Goal: Transaction & Acquisition: Purchase product/service

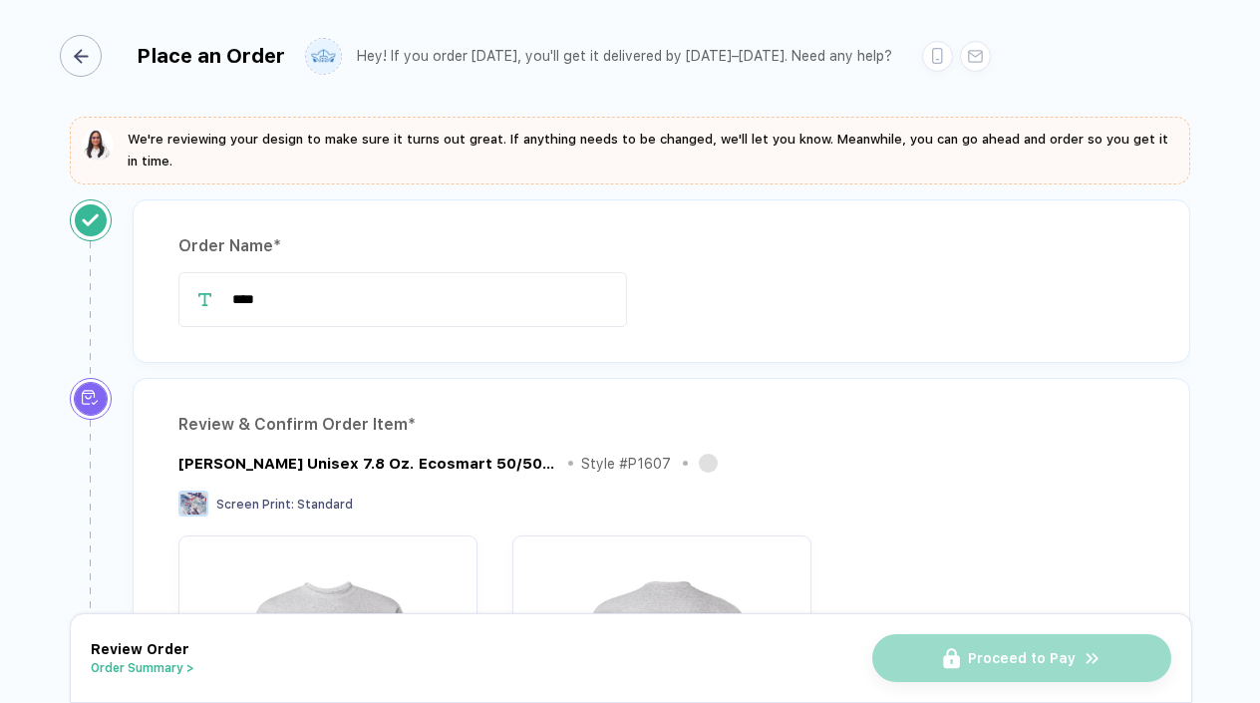
click at [93, 55] on div "button" at bounding box center [81, 56] width 42 height 42
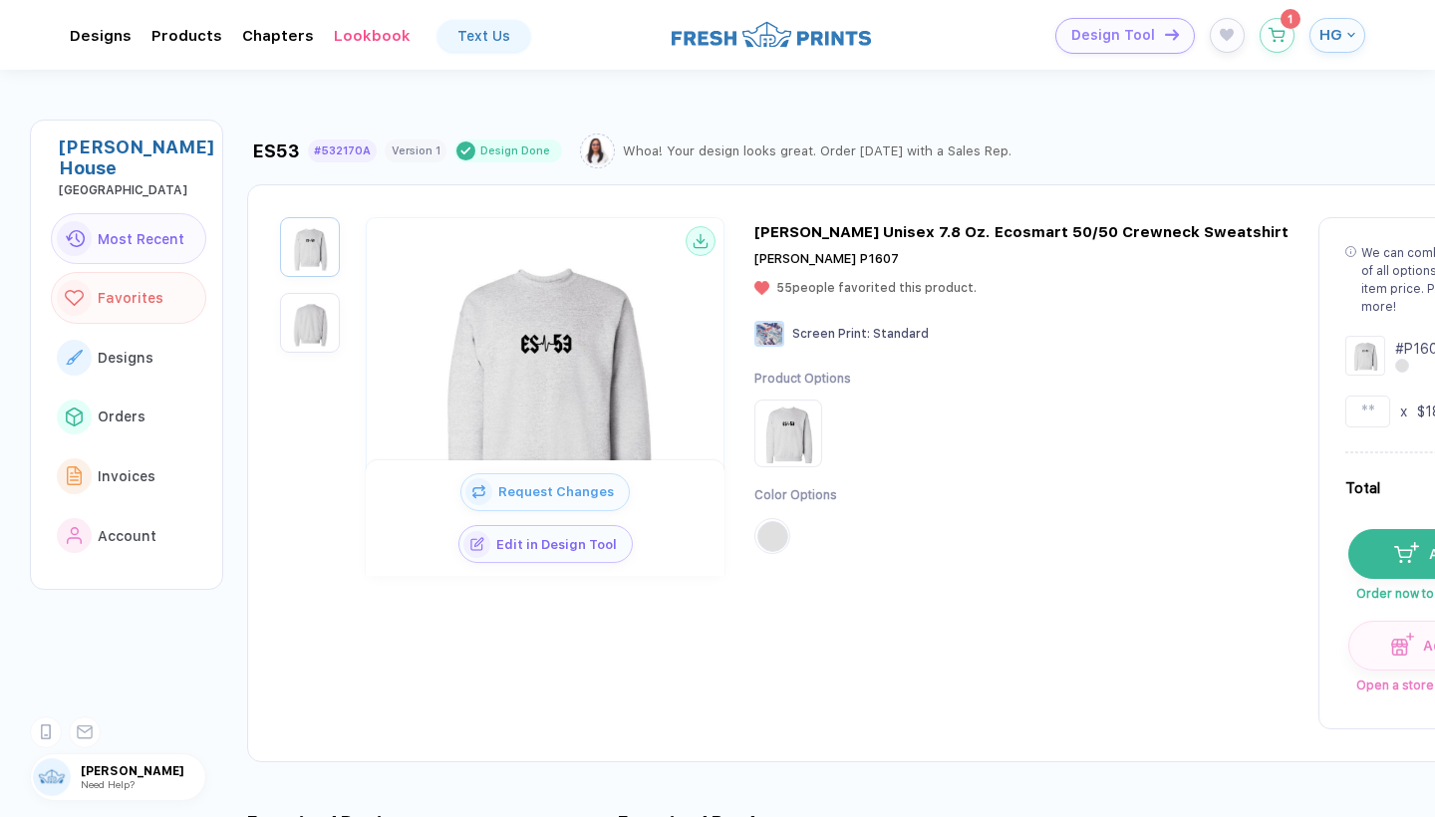
click at [138, 290] on span "Favorites" at bounding box center [131, 298] width 66 height 16
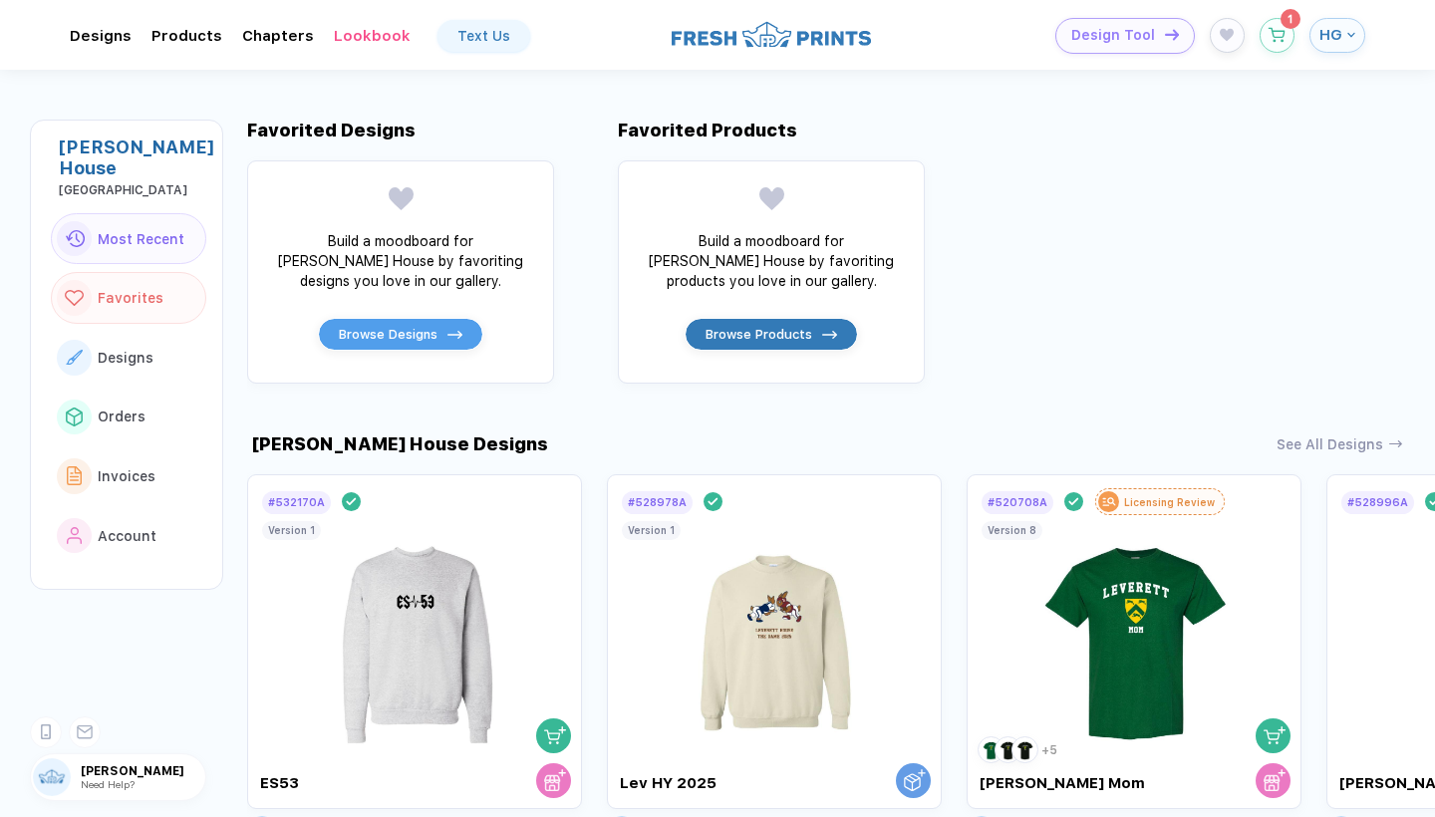
click at [141, 213] on button "Most Recent" at bounding box center [129, 239] width 156 height 52
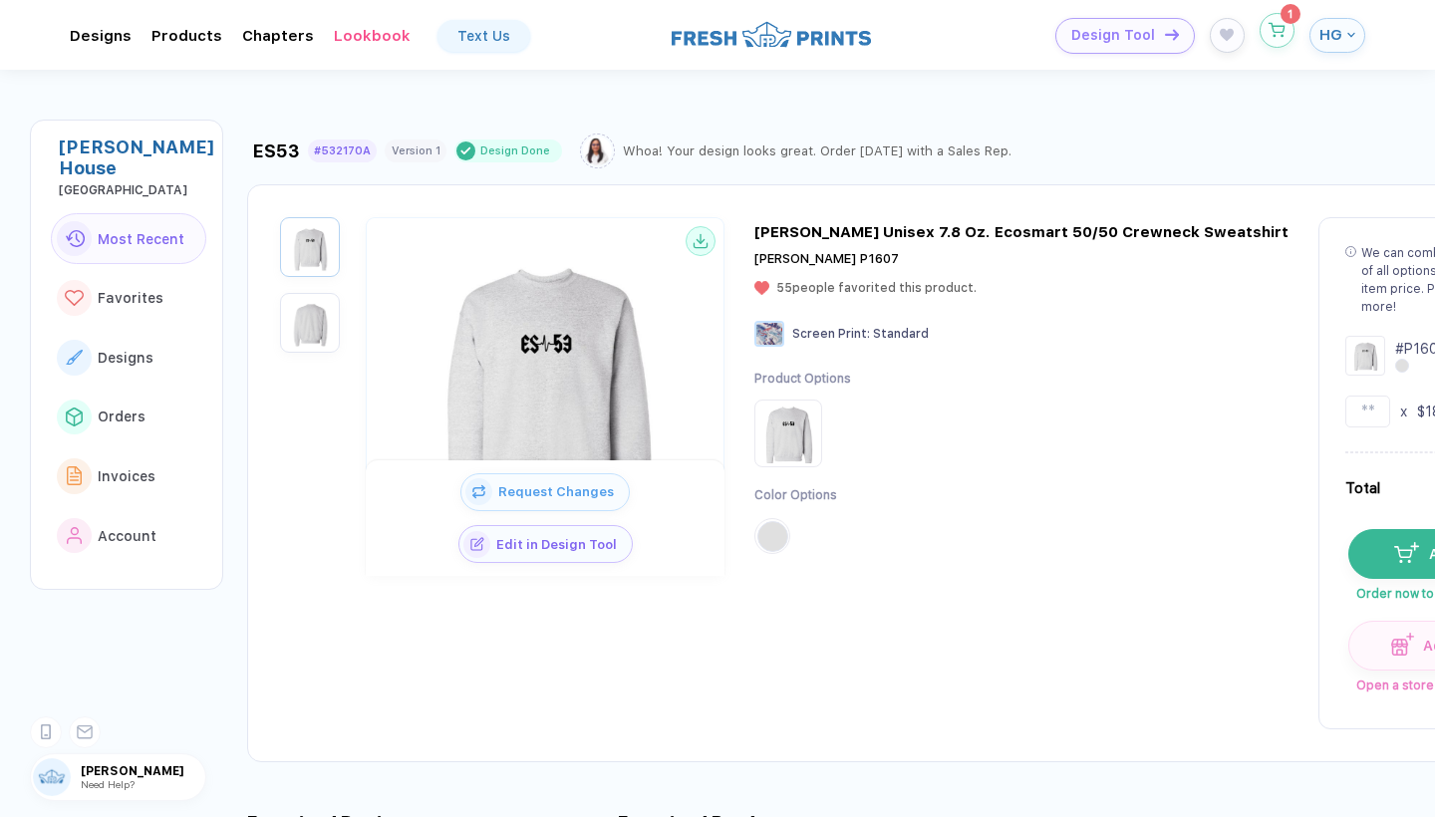
click at [1259, 32] on button "button" at bounding box center [1277, 30] width 35 height 35
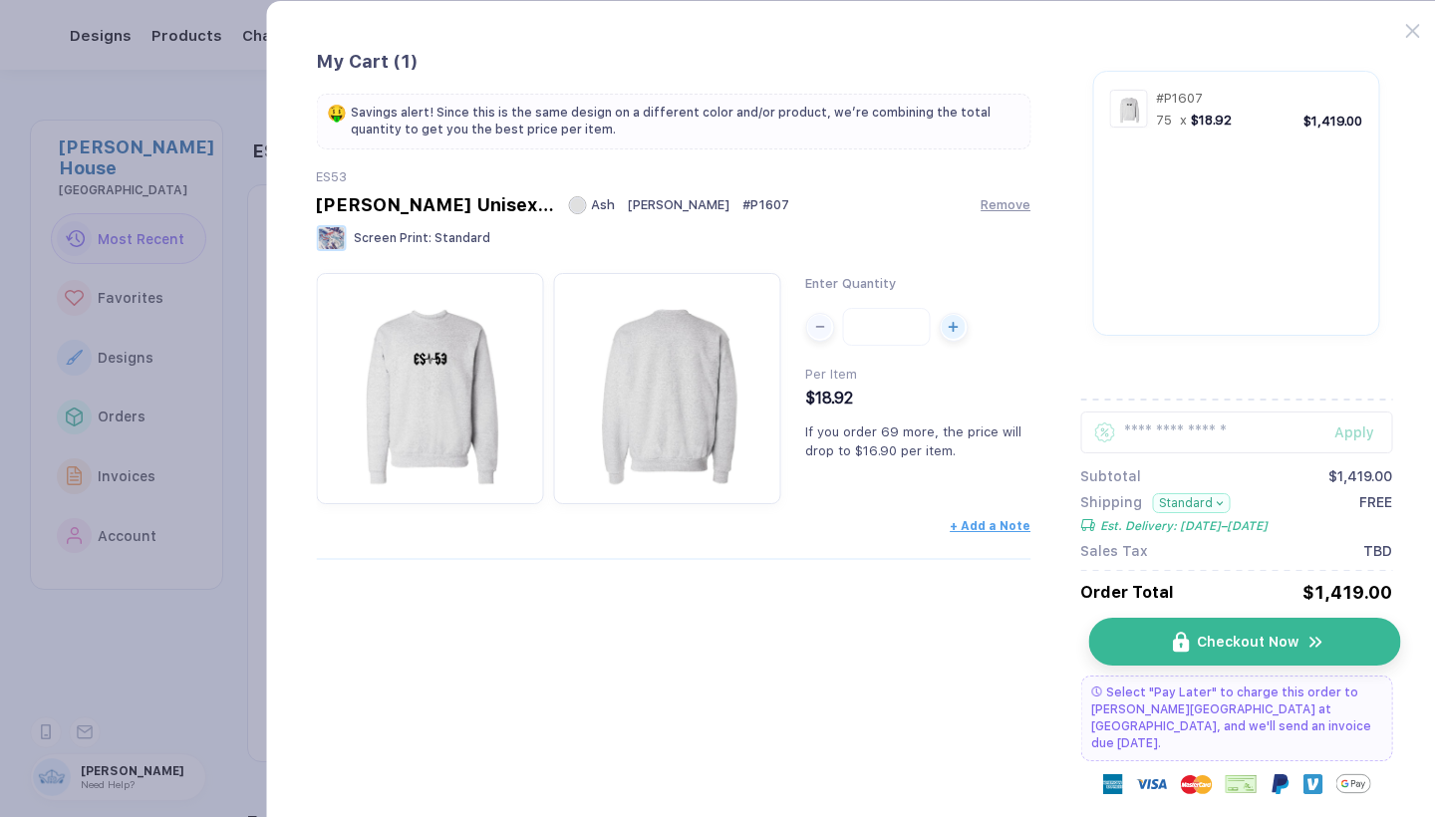
click at [1192, 638] on button "Checkout Now" at bounding box center [1245, 642] width 312 height 48
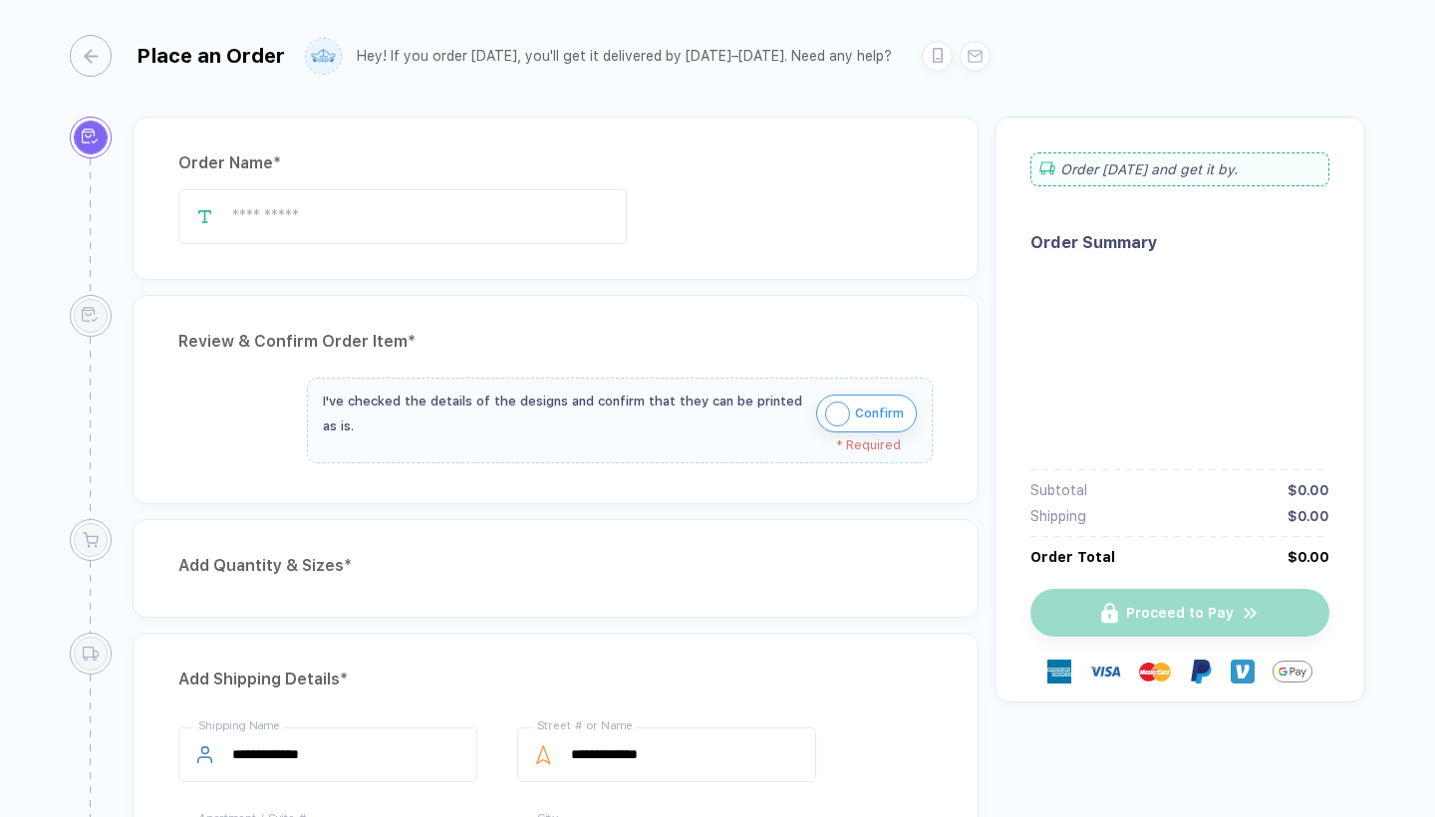
type input "****"
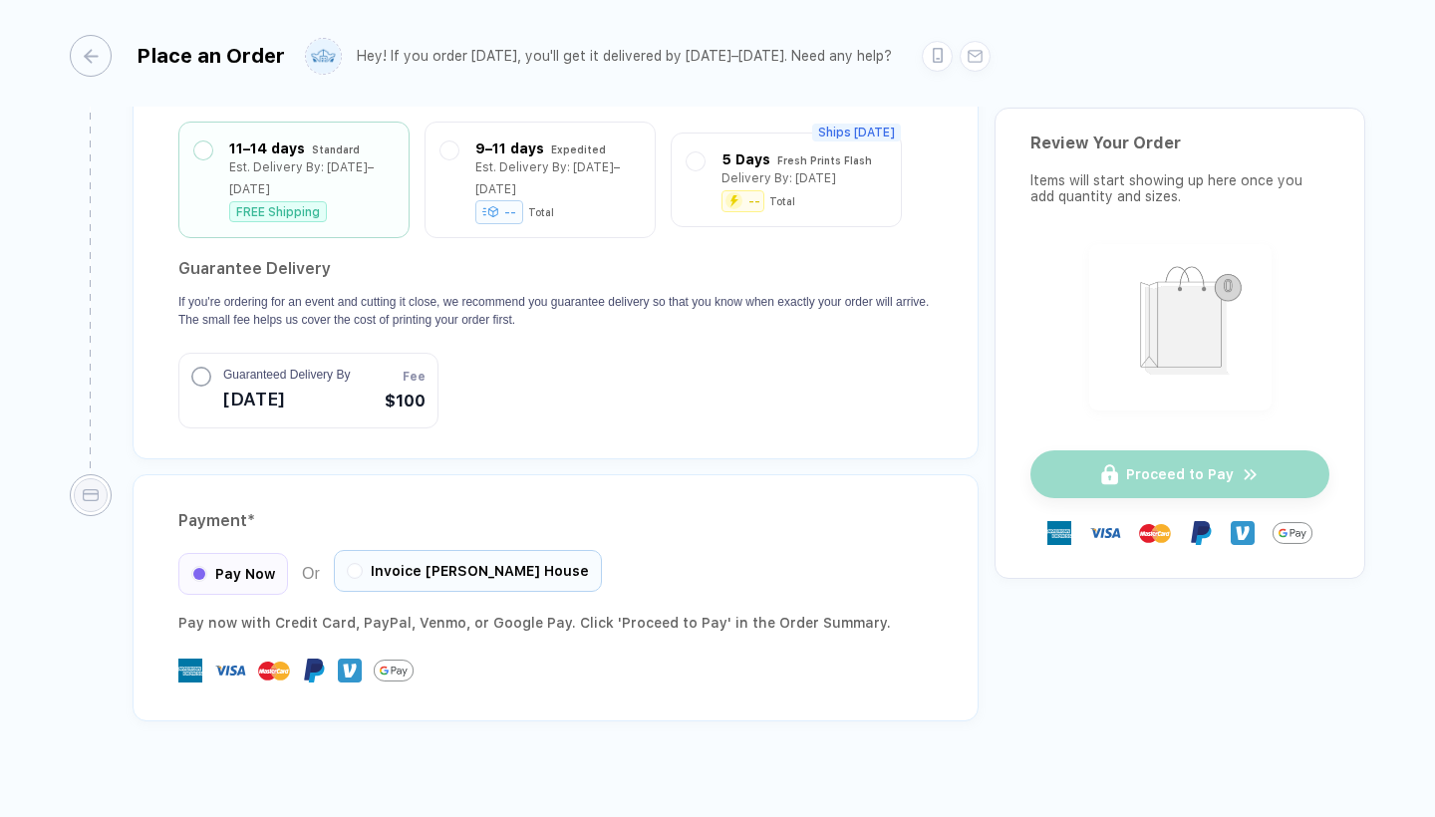
click at [392, 554] on div "Invoice [PERSON_NAME] House" at bounding box center [468, 571] width 268 height 42
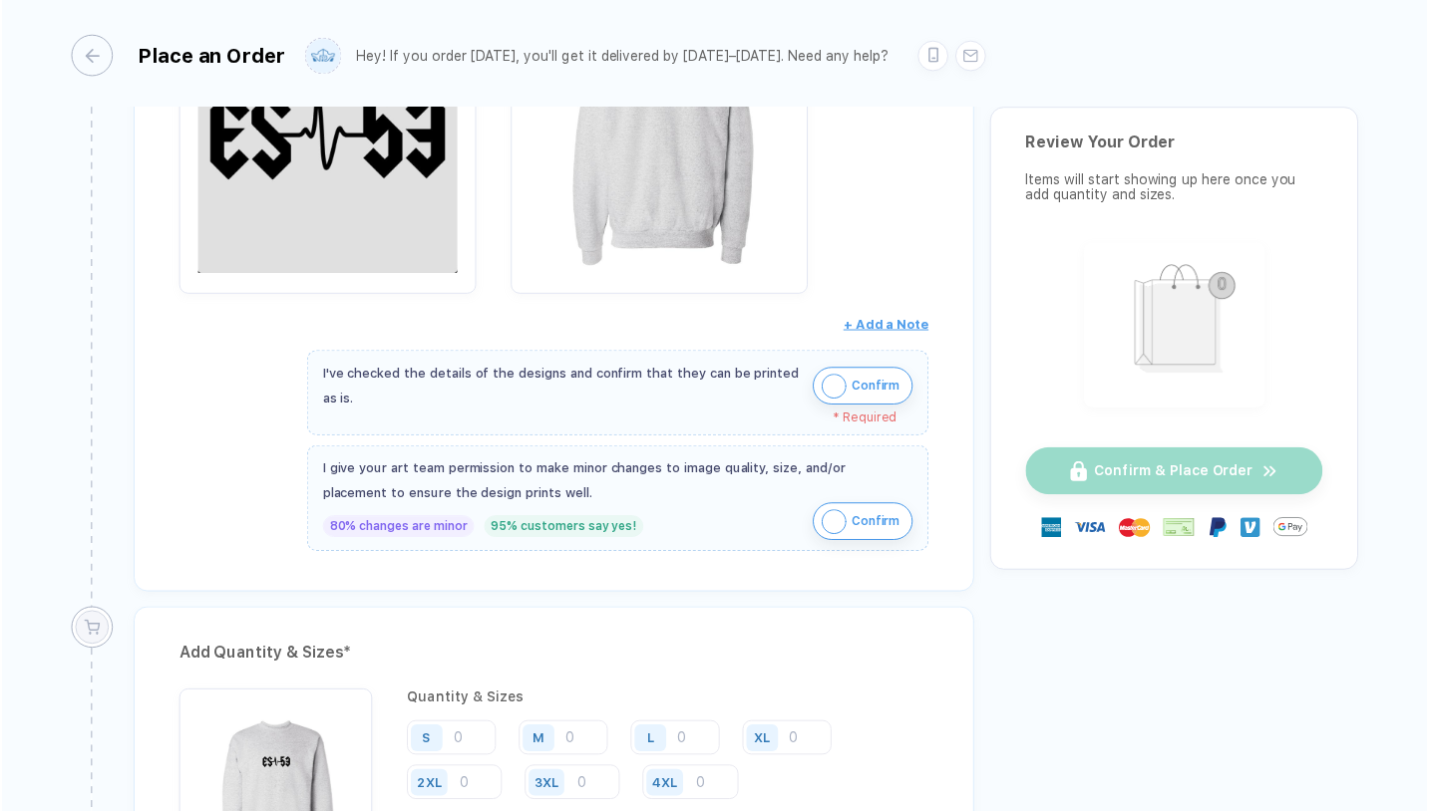
scroll to position [581, 0]
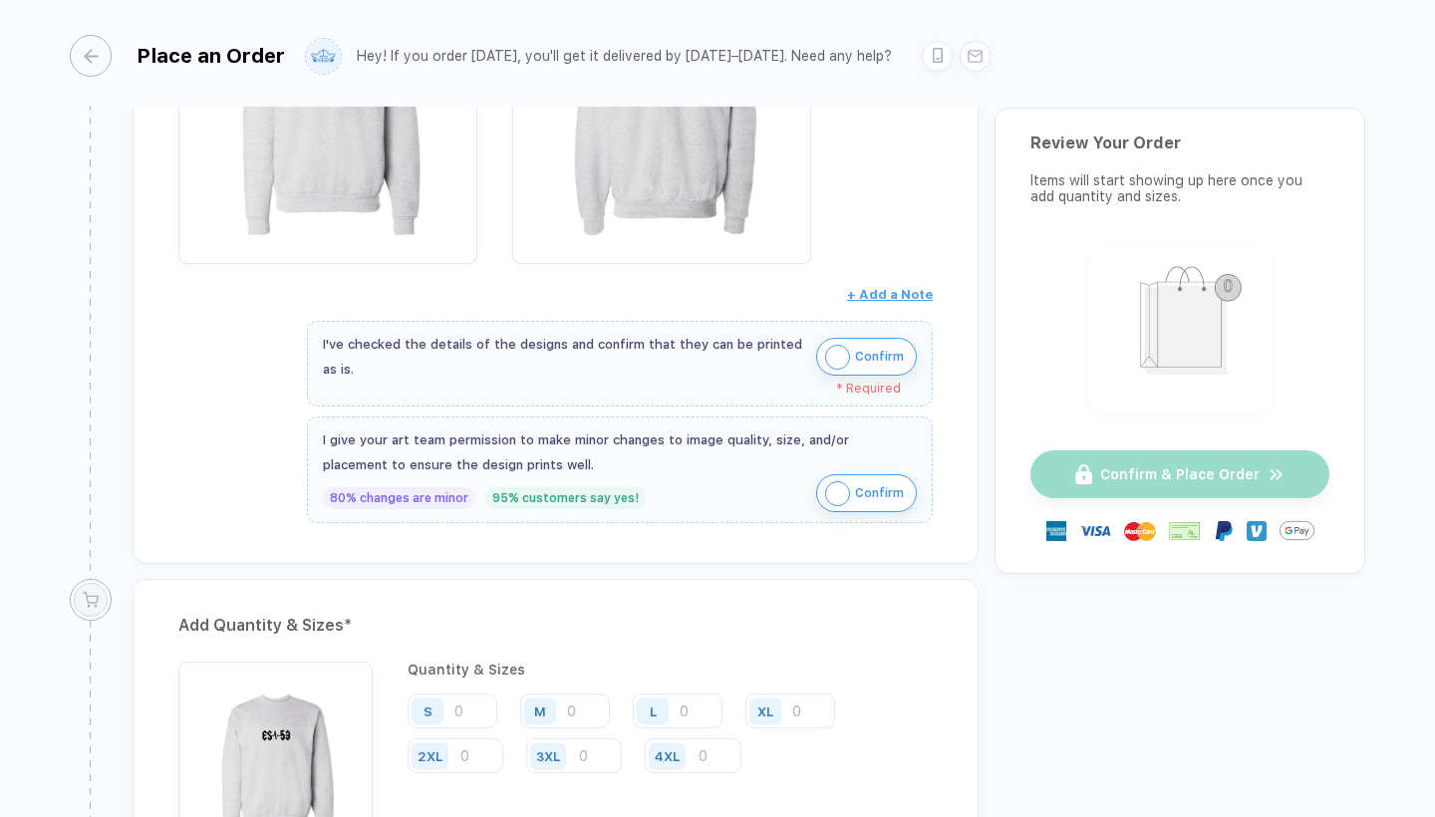
click at [844, 352] on img "button" at bounding box center [837, 357] width 25 height 25
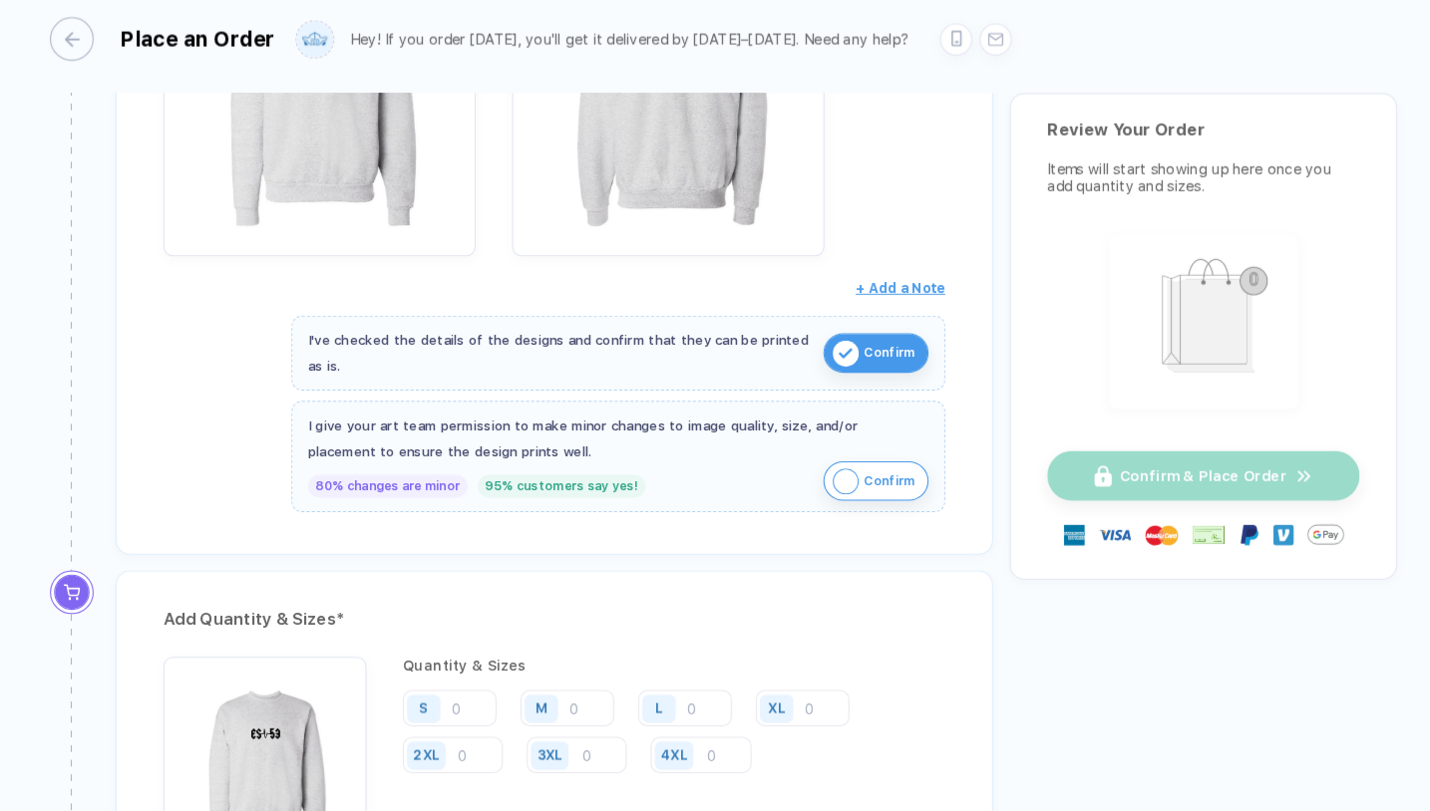
click at [849, 473] on span "Confirm" at bounding box center [873, 480] width 49 height 32
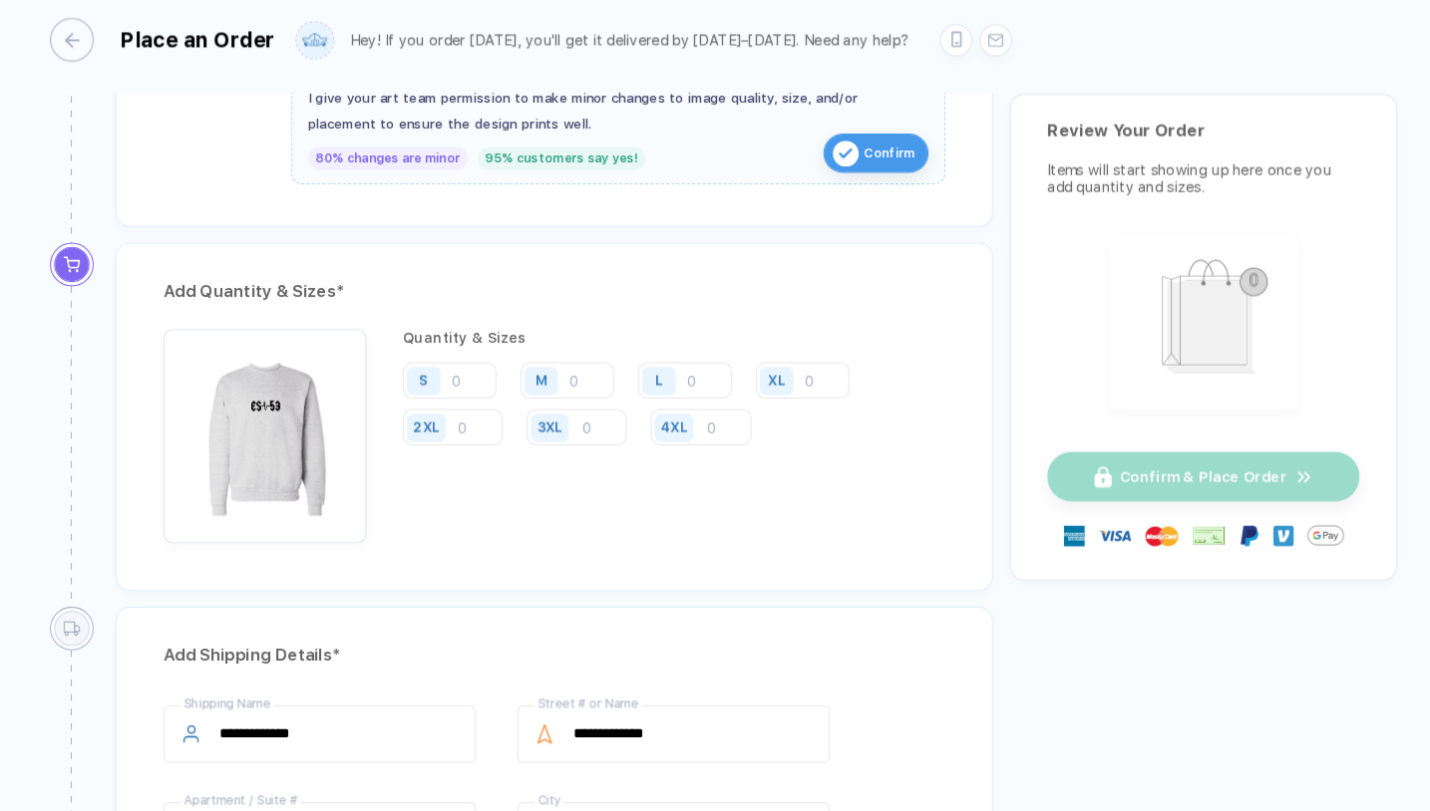
scroll to position [897, 0]
click at [445, 364] on input "number" at bounding box center [453, 381] width 90 height 35
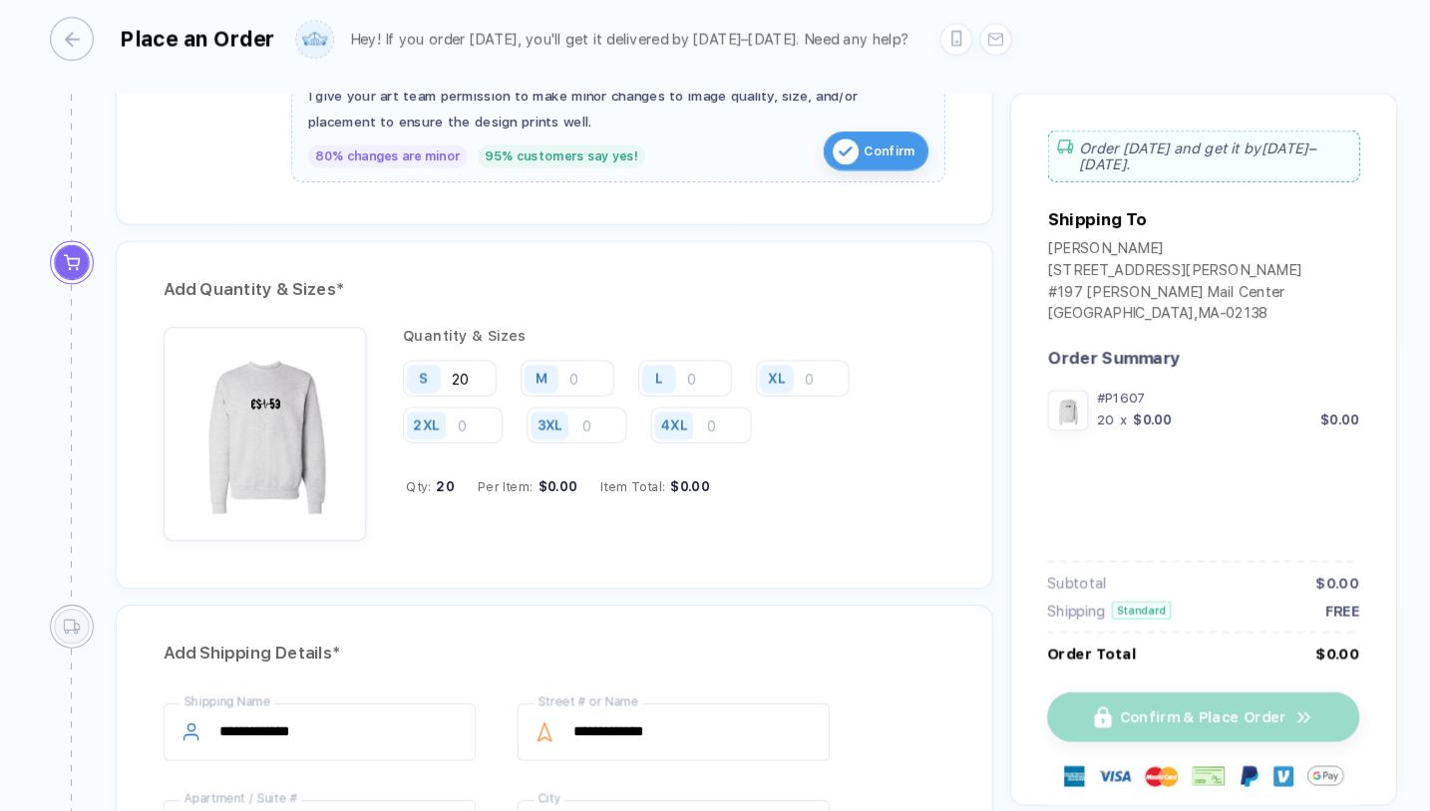
type input "20"
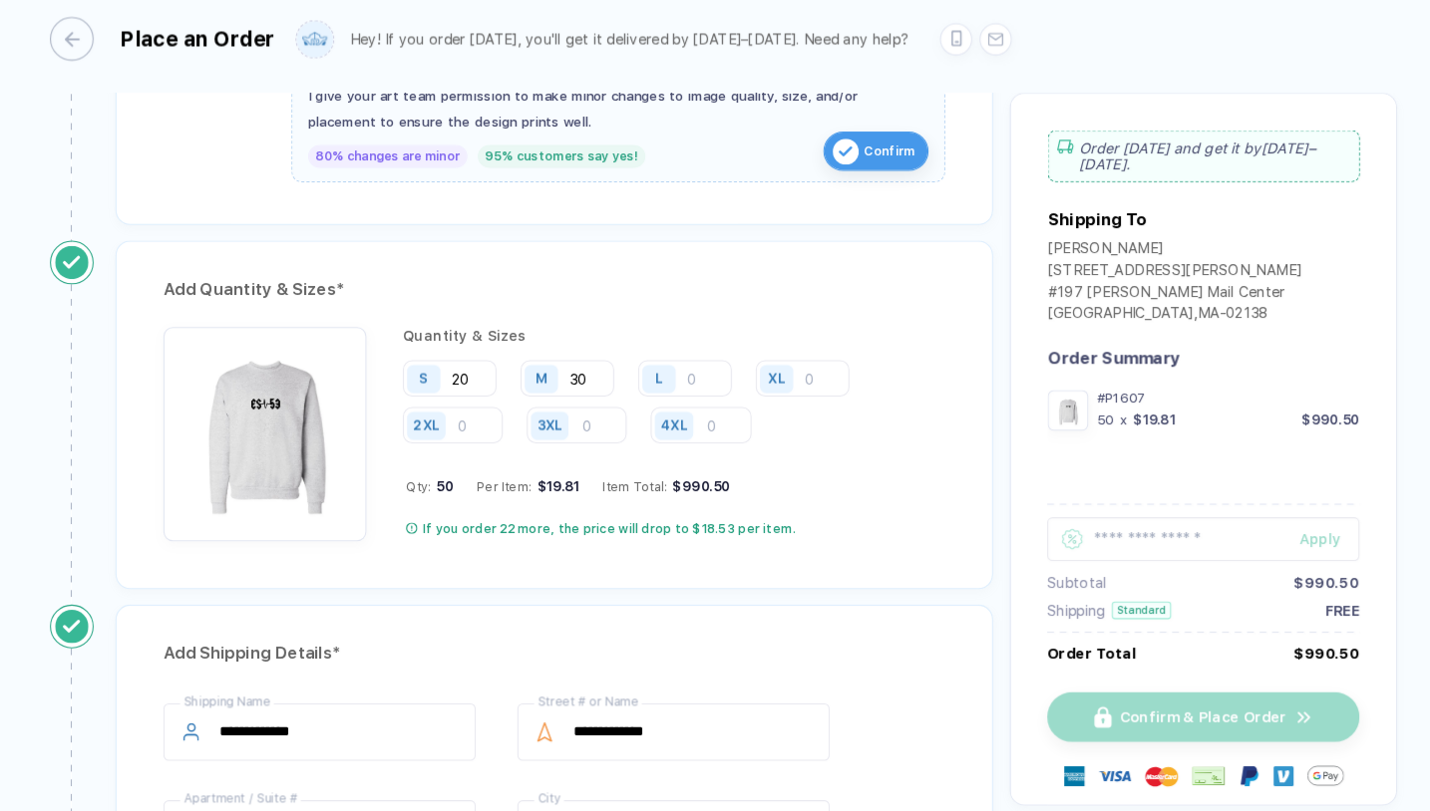
type input "30"
type input "1"
type input "20"
type input "10"
click at [466, 364] on input "20" at bounding box center [453, 381] width 90 height 35
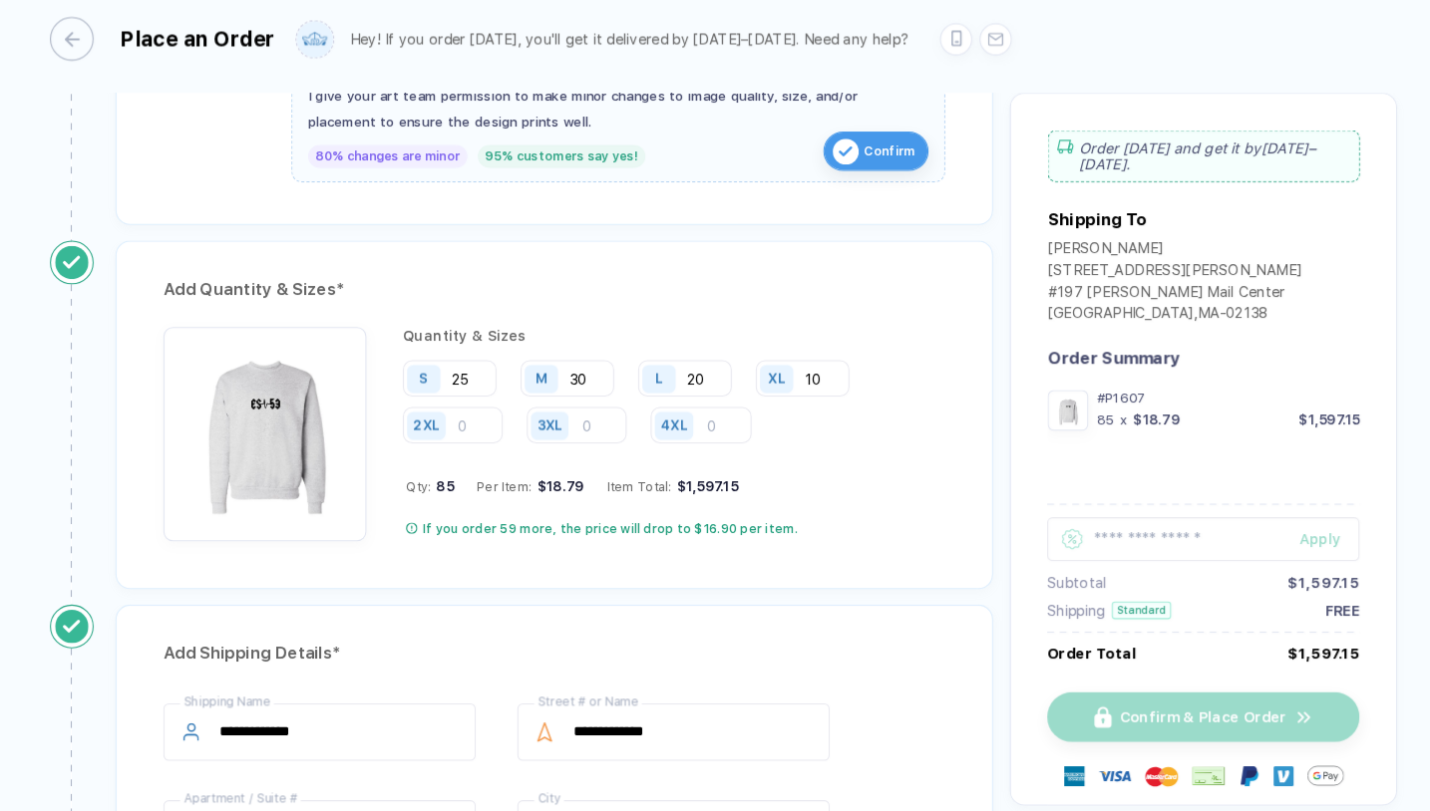
type input "2"
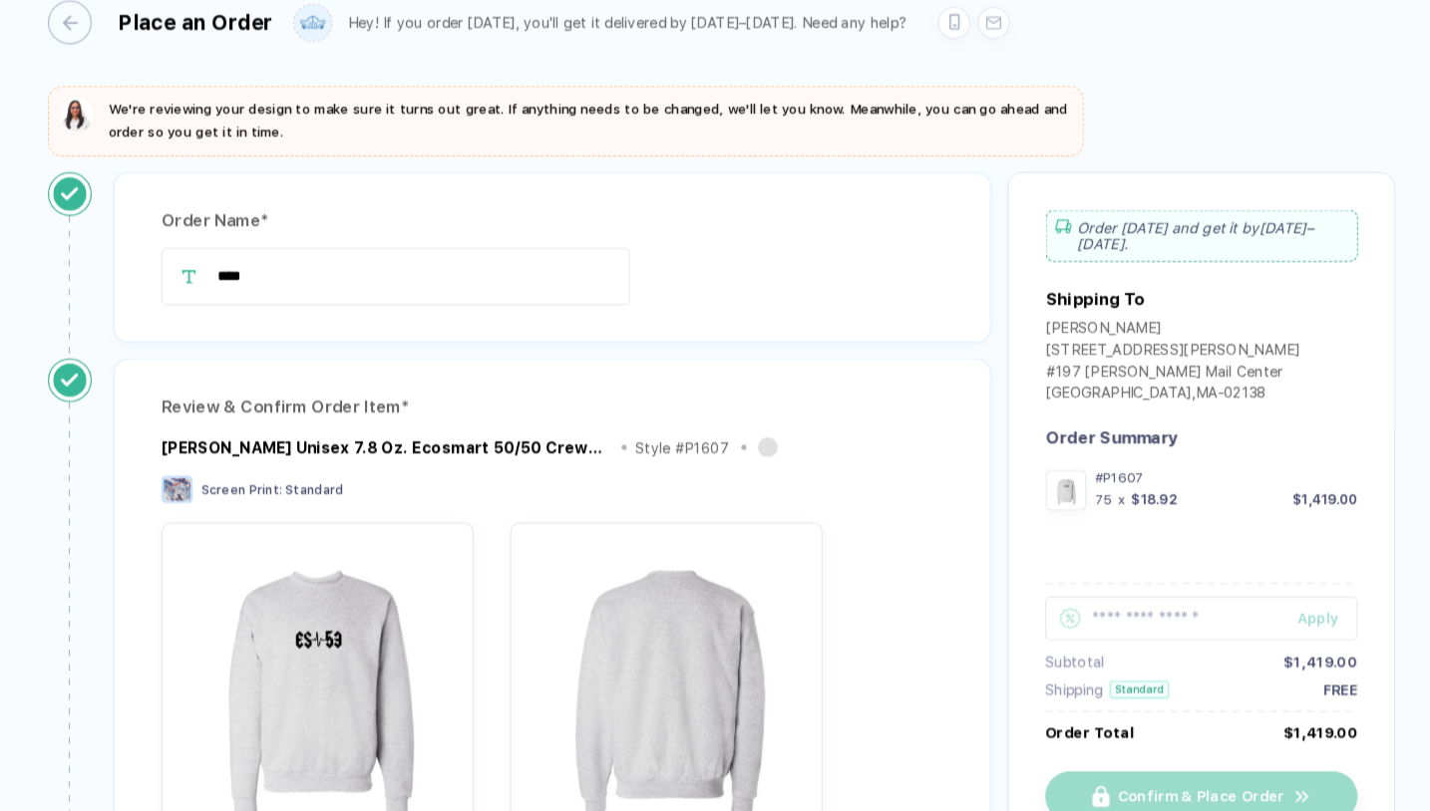
scroll to position [0, 0]
type input "15"
drag, startPoint x: 361, startPoint y: 92, endPoint x: 428, endPoint y: 113, distance: 70.0
click at [429, 129] on div "We're reviewing your design to make sure it turns out great. If anything needs …" at bounding box center [589, 151] width 922 height 44
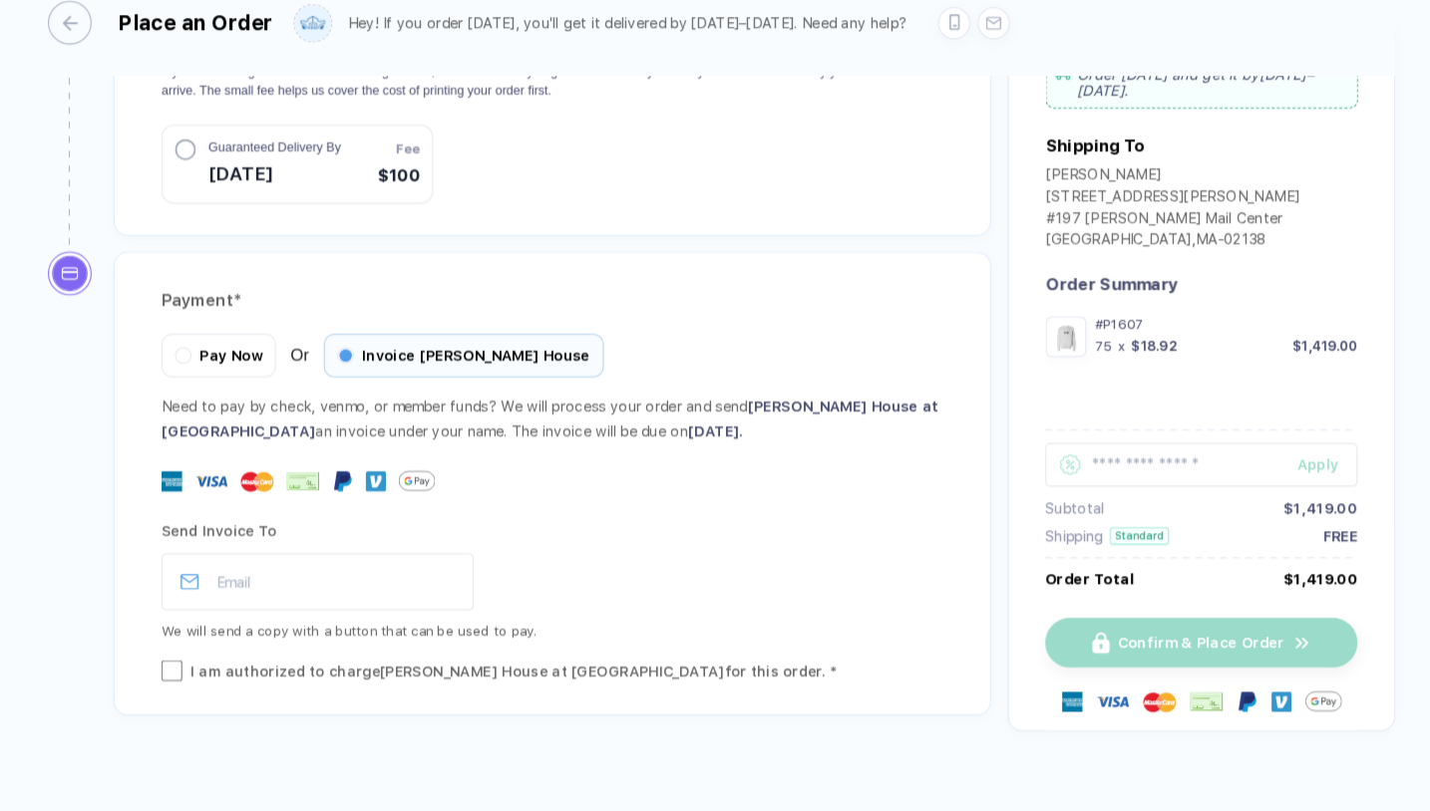
scroll to position [2027, 0]
click at [208, 353] on div "Pay Now" at bounding box center [233, 374] width 110 height 42
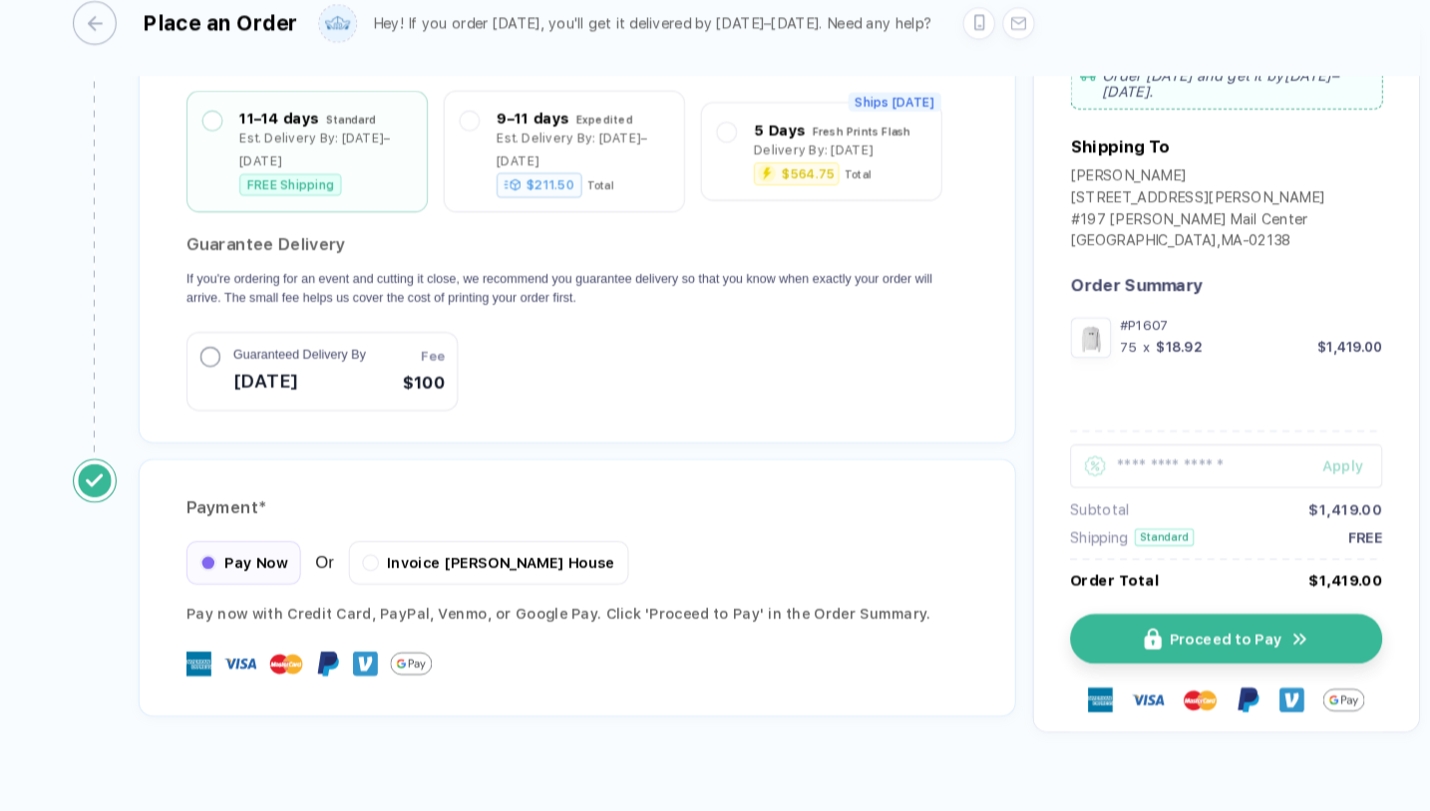
scroll to position [1829, 0]
click at [1134, 623] on button "Proceed to Pay" at bounding box center [1182, 647] width 299 height 48
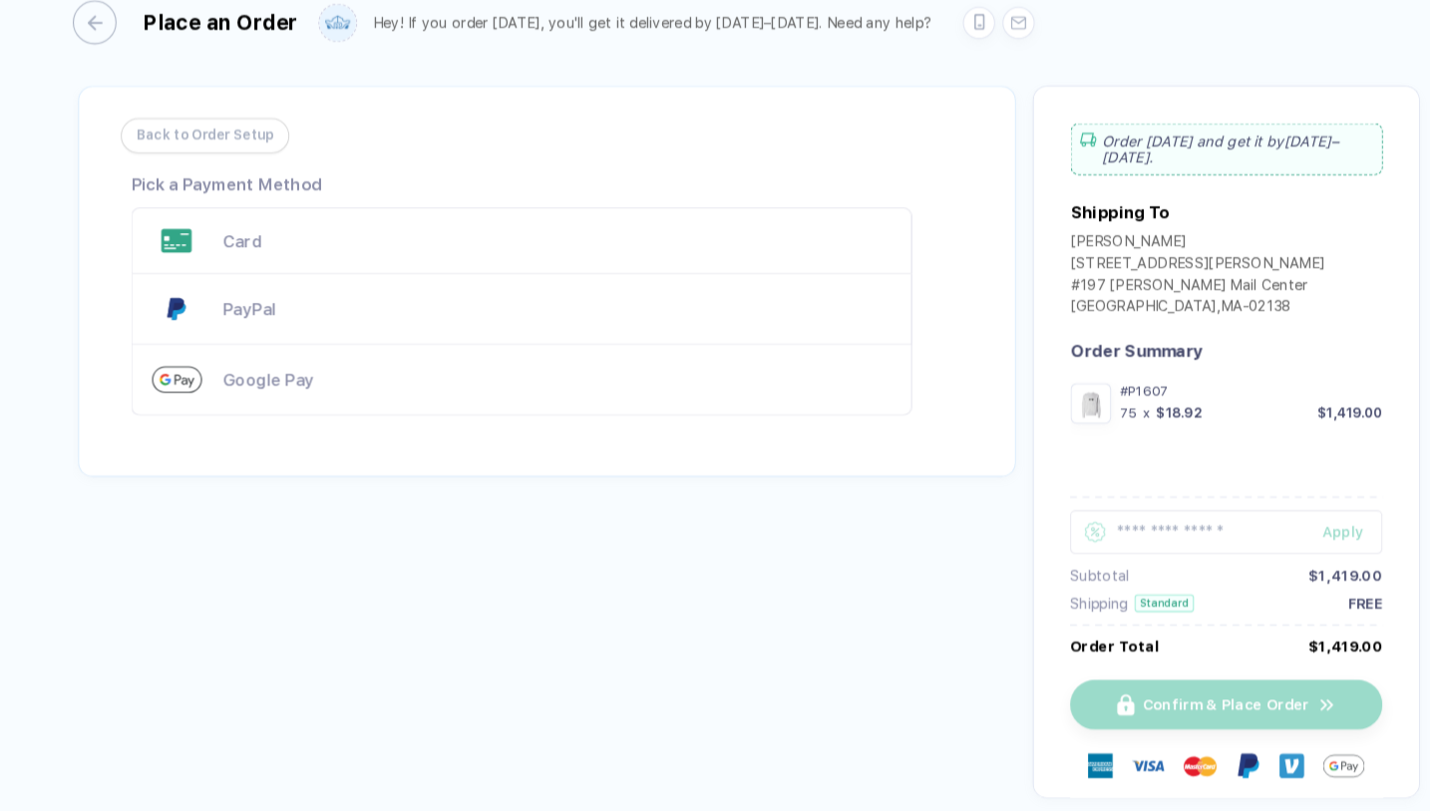
click at [184, 149] on span "Back to Order Setup" at bounding box center [197, 165] width 132 height 32
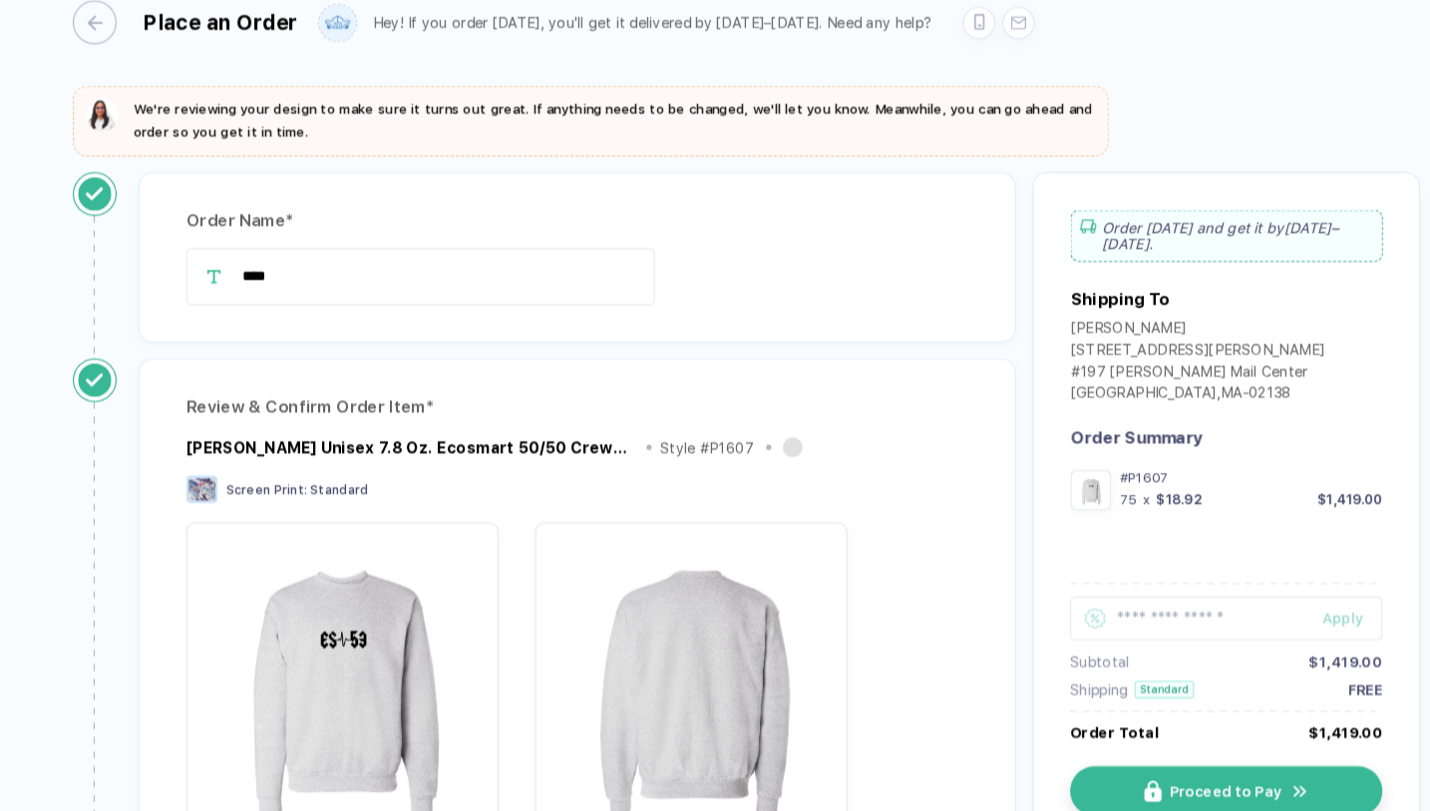
click at [1117, 94] on div "Place an Order Hey! If you order [DATE], you'll get it delivered by [DATE]–[DAT…" at bounding box center [715, 407] width 1430 height 814
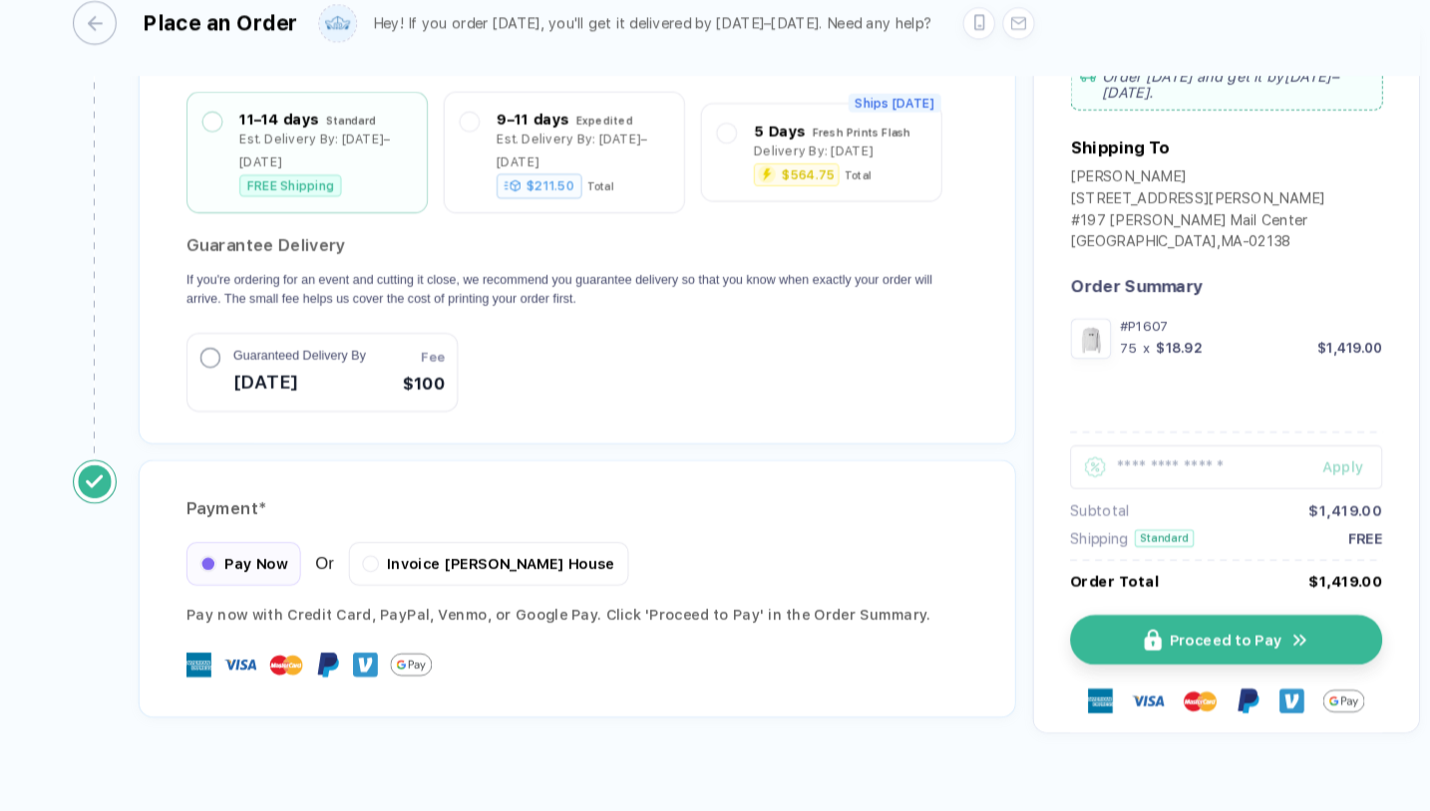
scroll to position [6, 0]
